Goal: Find specific page/section: Find specific page/section

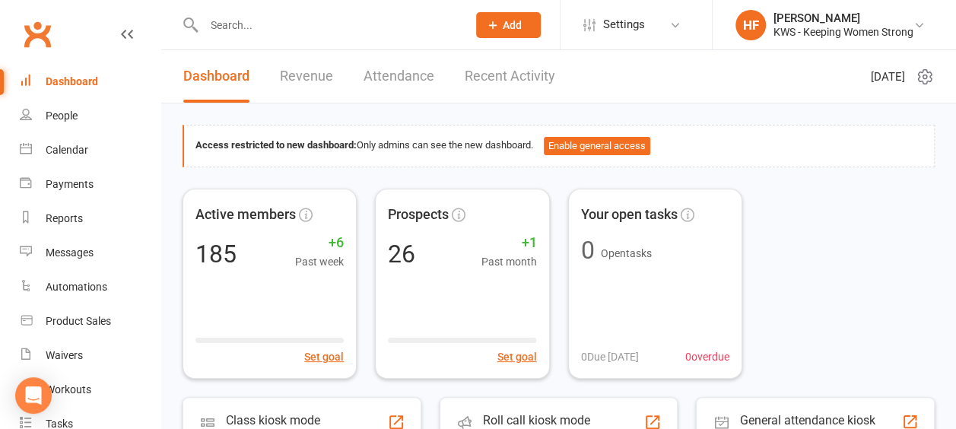
click at [514, 76] on link "Recent Activity" at bounding box center [510, 76] width 91 height 52
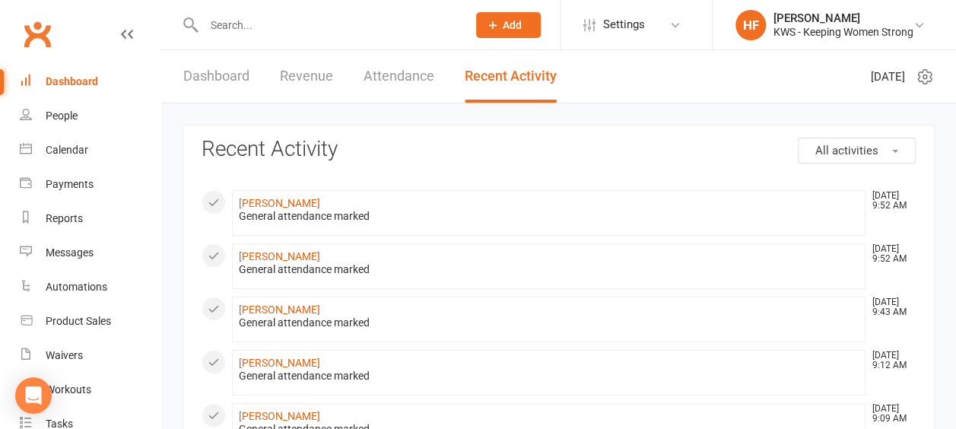
click at [244, 33] on input "text" at bounding box center [327, 24] width 257 height 21
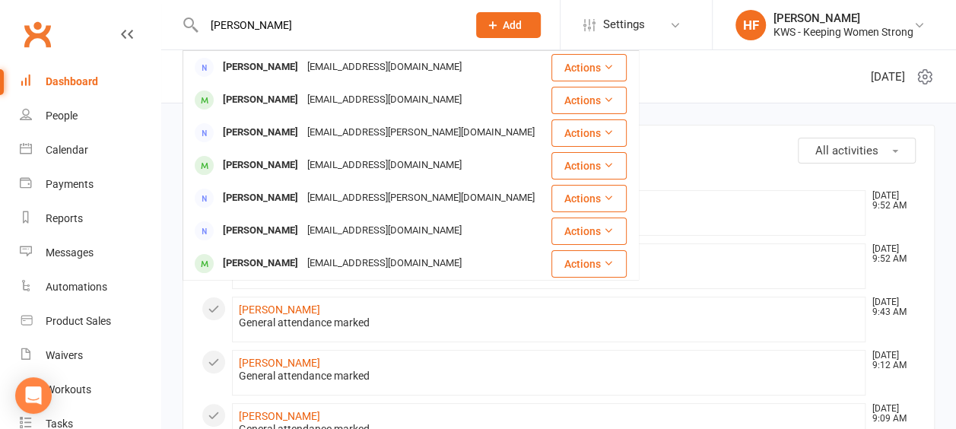
type input "beth"
click at [77, 81] on div "Dashboard" at bounding box center [72, 81] width 52 height 12
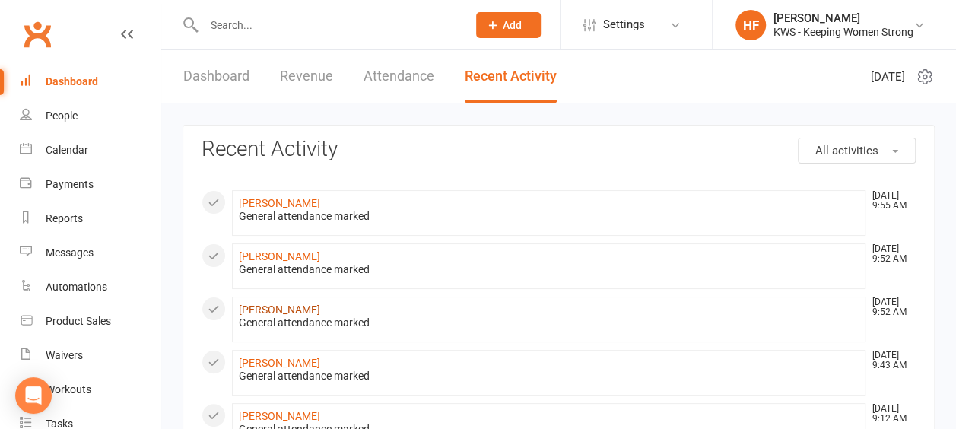
click at [289, 307] on link "[PERSON_NAME]" at bounding box center [279, 310] width 81 height 12
